Goal: Task Accomplishment & Management: Complete application form

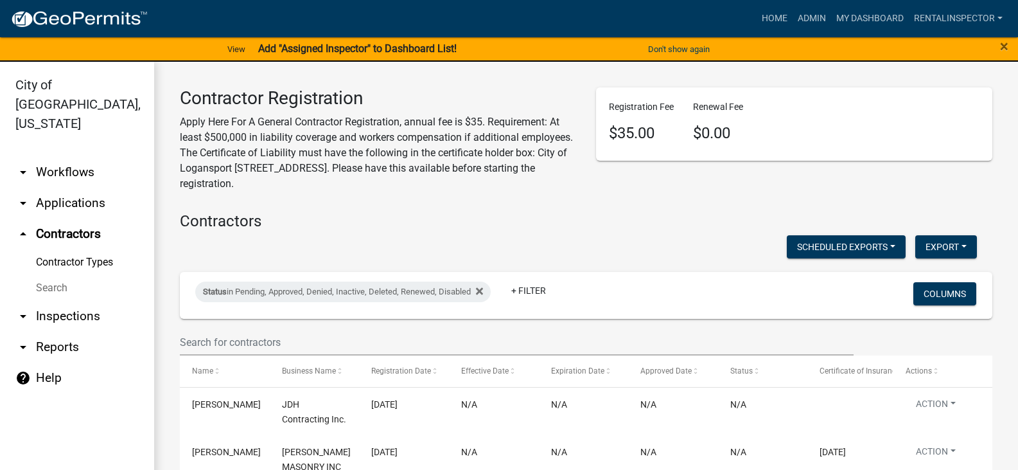
select select "2: 50"
click at [776, 15] on link "Home" at bounding box center [775, 18] width 36 height 24
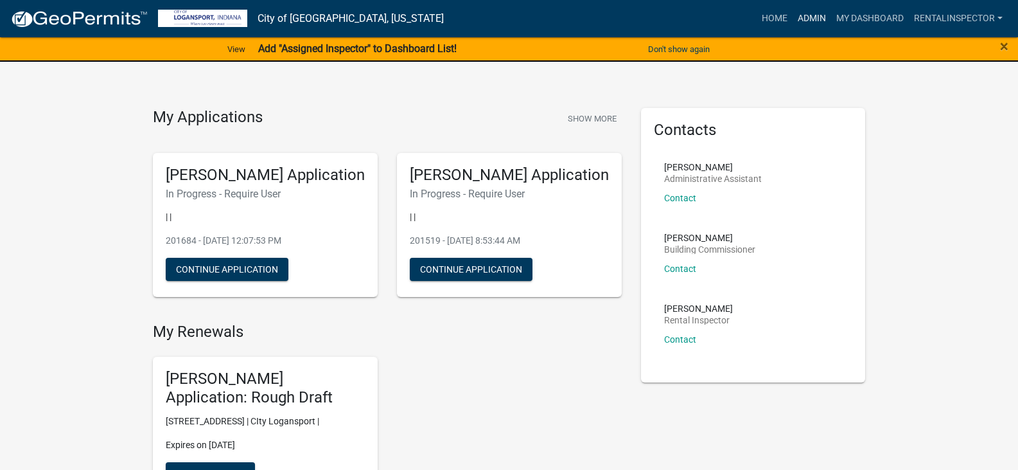
click at [803, 21] on link "Admin" at bounding box center [812, 18] width 39 height 24
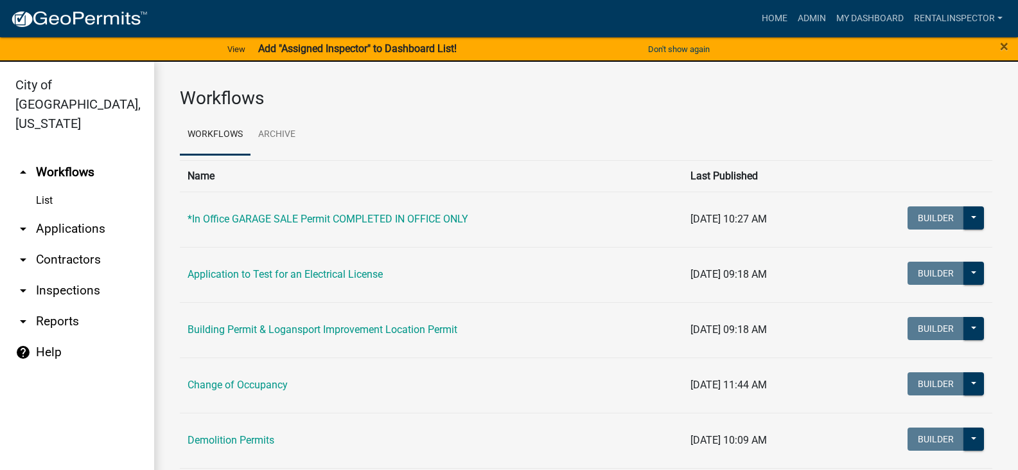
click at [73, 213] on link "arrow_drop_down Applications" at bounding box center [77, 228] width 154 height 31
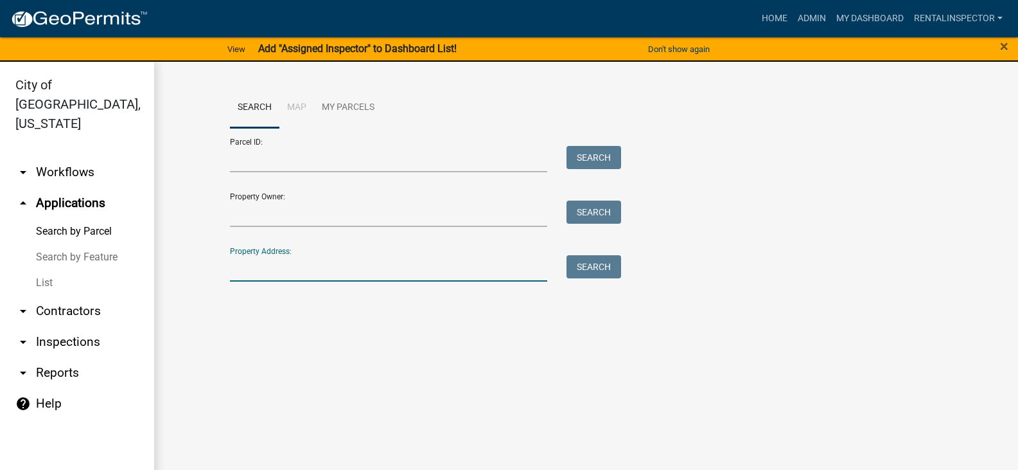
click at [281, 266] on input "Property Address:" at bounding box center [389, 268] width 318 height 26
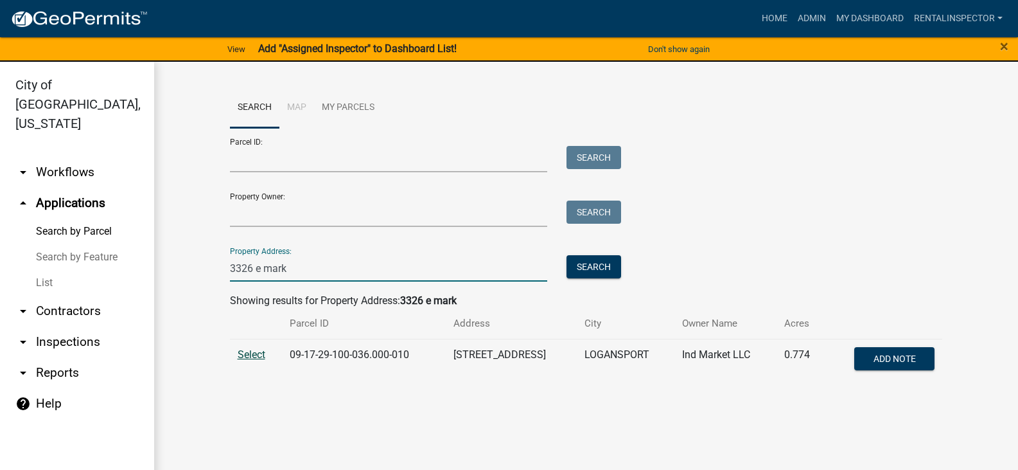
type input "3326 e mark"
click at [260, 351] on span "Select" at bounding box center [252, 354] width 28 height 12
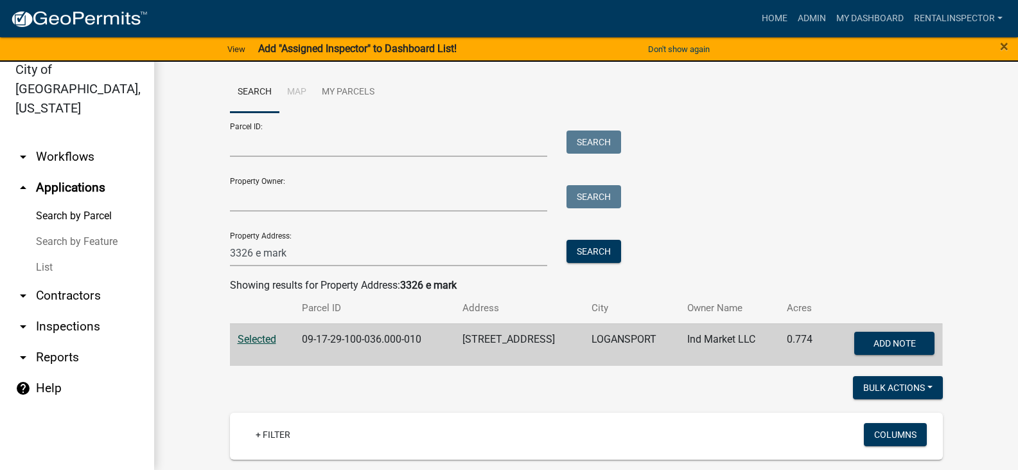
click at [188, 242] on wm-workflow-application-search-view "Search Map My Parcels Parcel ID: Search Property Owner: Search Property Address…" at bounding box center [586, 357] width 812 height 570
click at [198, 265] on wm-workflow-application-search-view "Search Map My Parcels Parcel ID: Search Property Owner: Search Property Address…" at bounding box center [586, 357] width 812 height 570
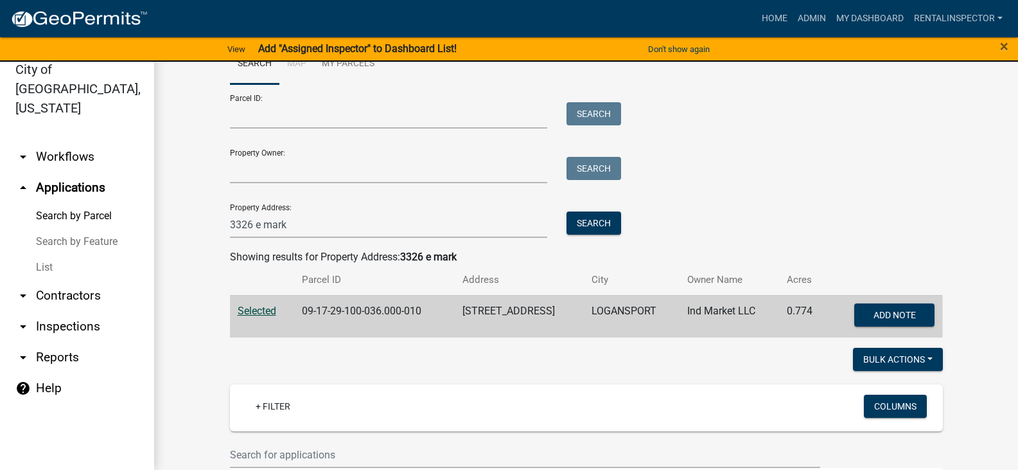
scroll to position [26, 0]
